Goal: Transaction & Acquisition: Purchase product/service

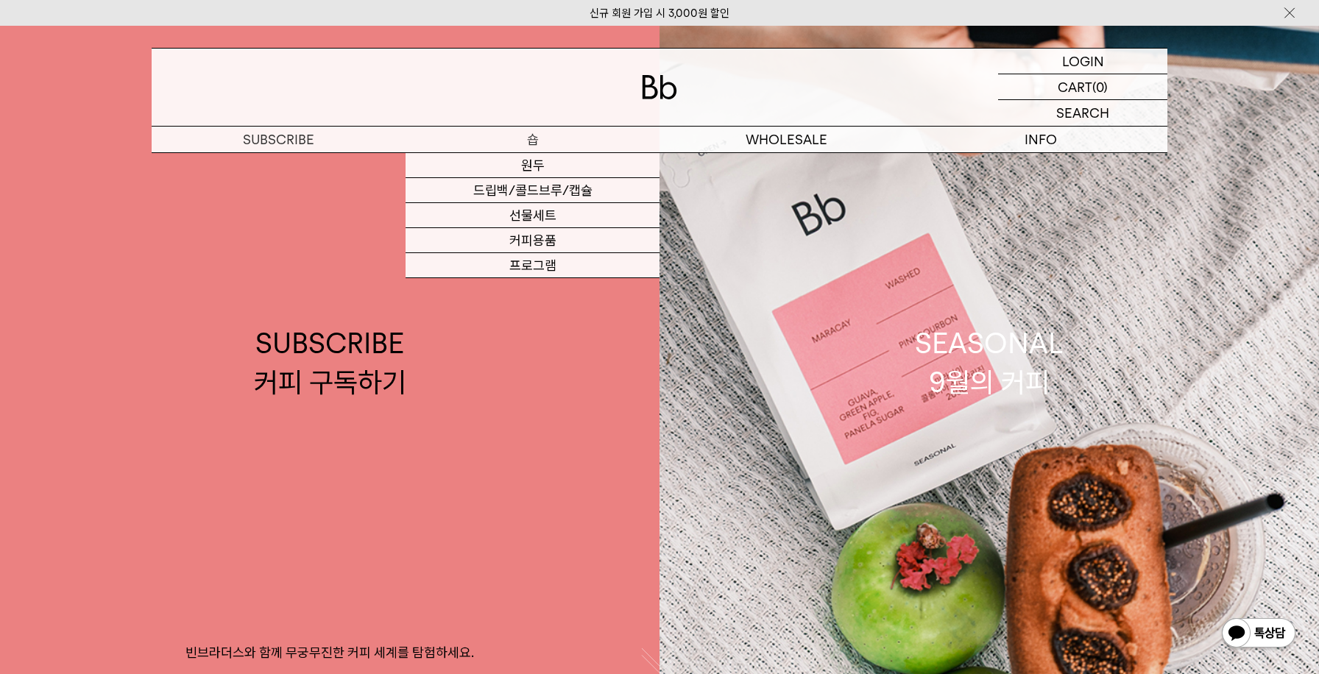
click at [526, 138] on p "숍" at bounding box center [533, 140] width 254 height 26
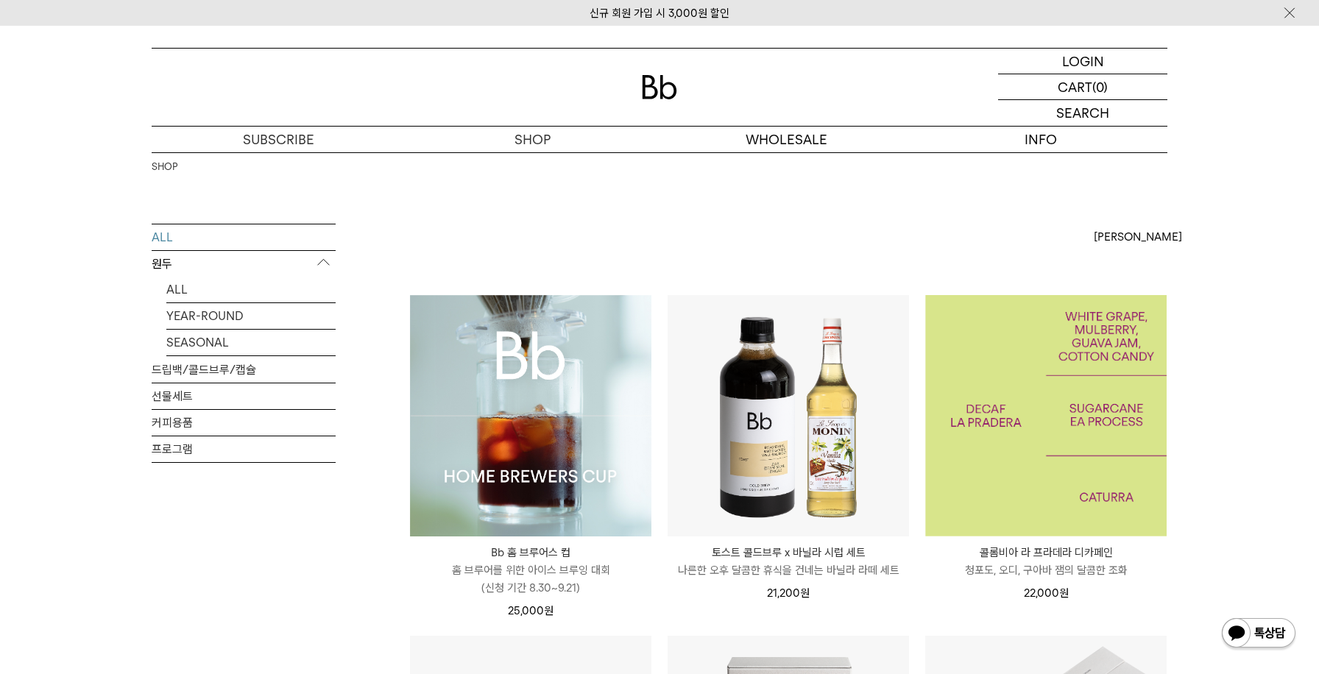
click at [1026, 417] on img at bounding box center [1046, 415] width 241 height 241
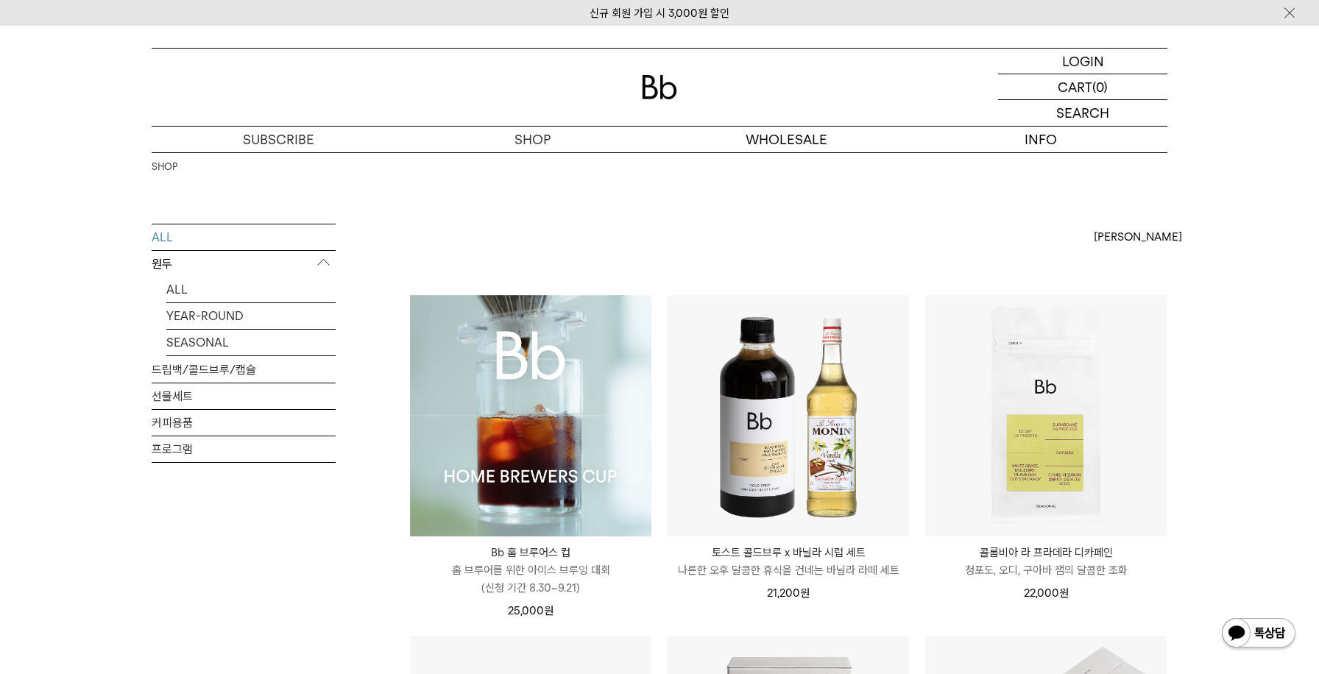
drag, startPoint x: 982, startPoint y: 568, endPoint x: 1005, endPoint y: 549, distance: 29.8
drag, startPoint x: 1276, startPoint y: 529, endPoint x: 1249, endPoint y: 518, distance: 29.4
